Goal: Information Seeking & Learning: Learn about a topic

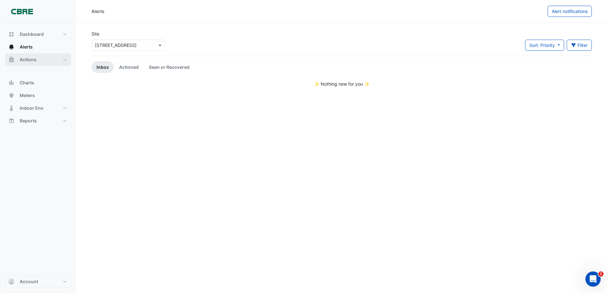
click at [38, 64] on button "Actions" at bounding box center [38, 59] width 66 height 13
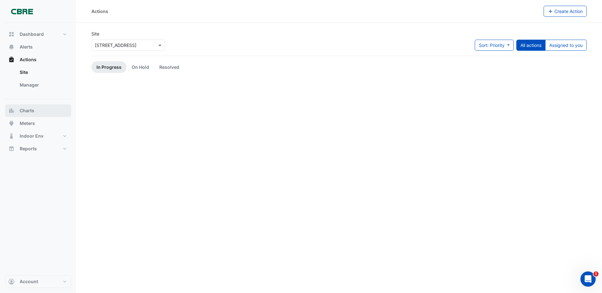
click at [43, 115] on button "Charts" at bounding box center [38, 110] width 66 height 13
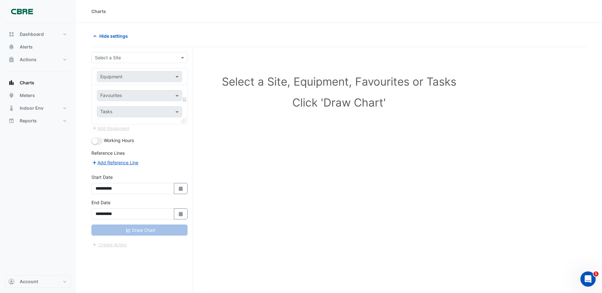
click at [148, 61] on div "Select a Site" at bounding box center [134, 57] width 85 height 7
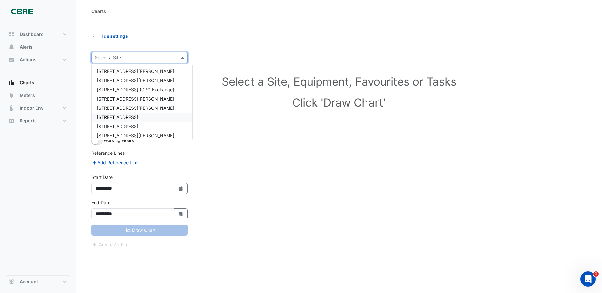
click at [138, 116] on span "[STREET_ADDRESS]" at bounding box center [118, 117] width 42 height 5
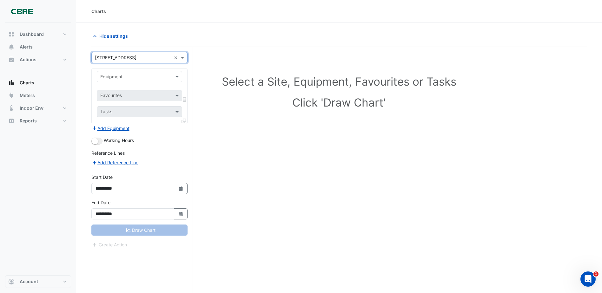
click at [144, 78] on input "text" at bounding box center [133, 77] width 66 height 7
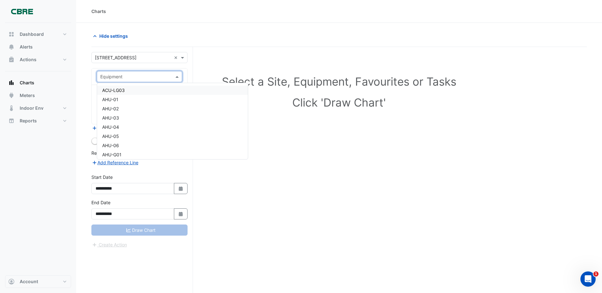
click at [354, 107] on h1 "Click 'Draw Chart'" at bounding box center [338, 102] width 467 height 13
